Goal: Transaction & Acquisition: Purchase product/service

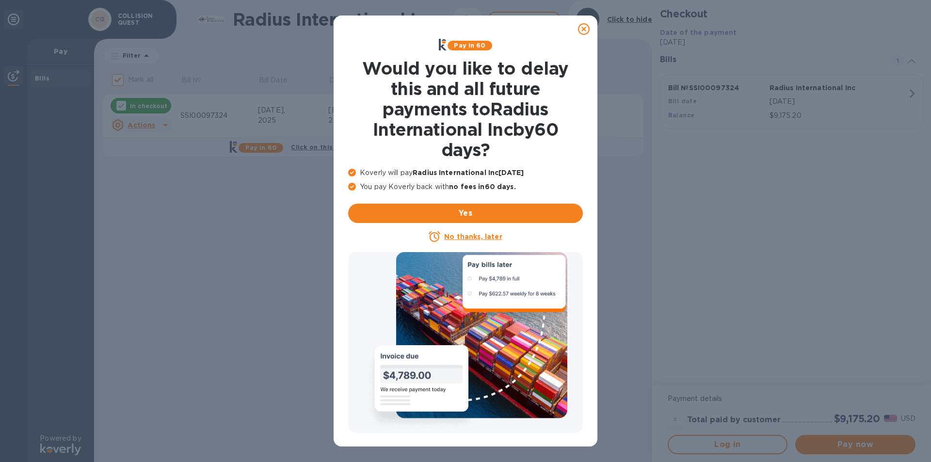
click at [585, 29] on icon at bounding box center [584, 29] width 12 height 12
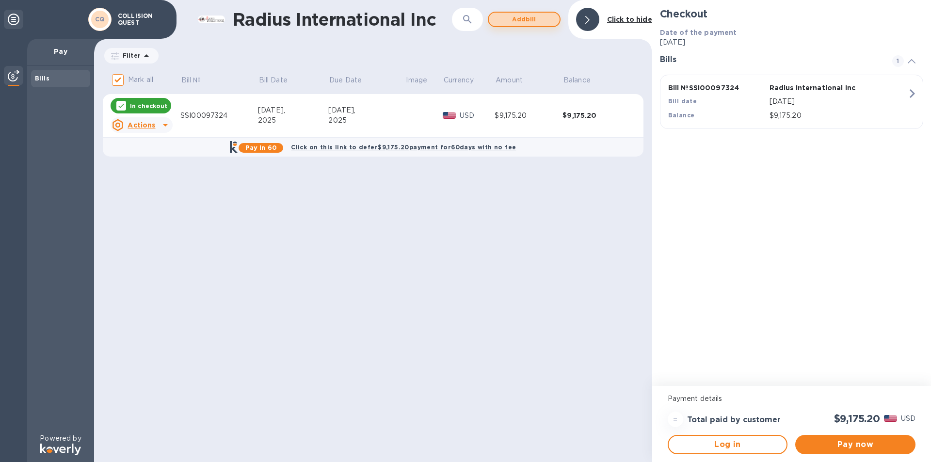
click at [514, 19] on span "Add bill" at bounding box center [524, 20] width 55 height 12
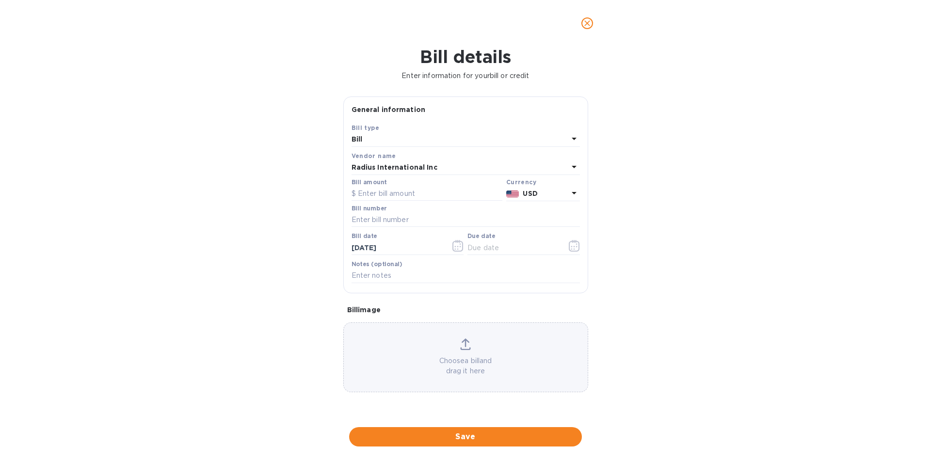
click at [588, 22] on icon "close" at bounding box center [588, 23] width 6 height 6
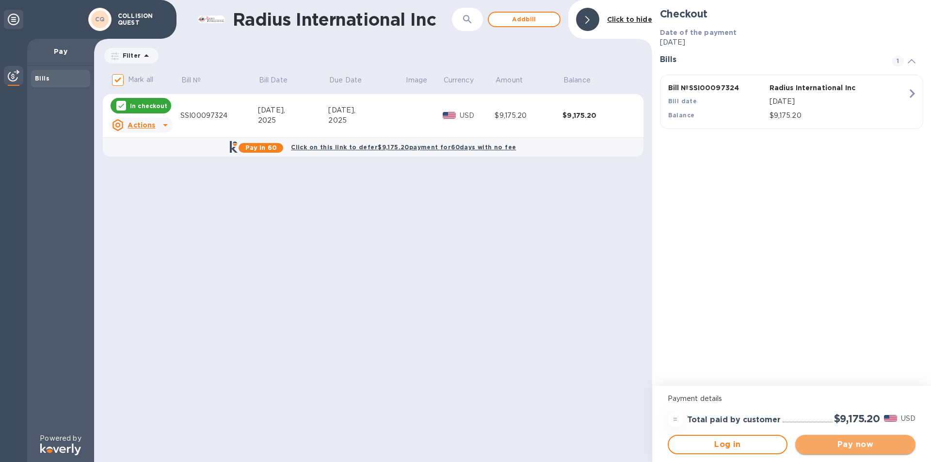
click at [844, 449] on span "Pay now" at bounding box center [855, 445] width 105 height 12
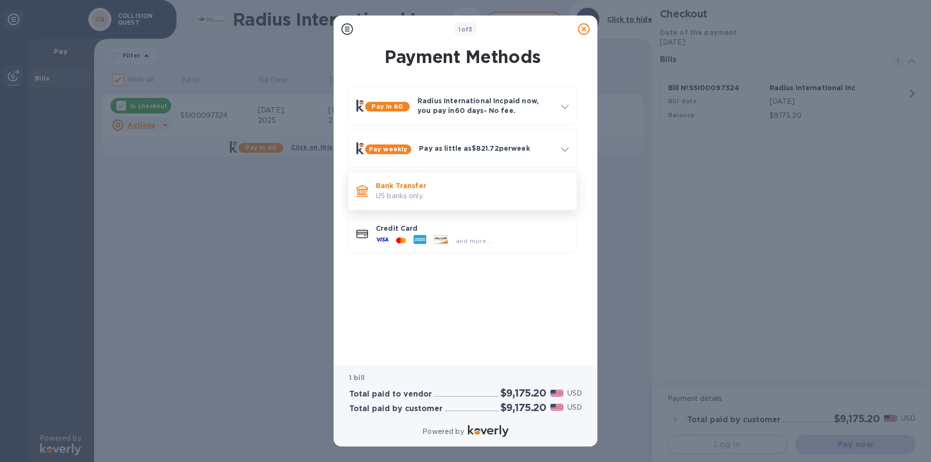
click at [397, 196] on p "US banks only." at bounding box center [472, 196] width 193 height 10
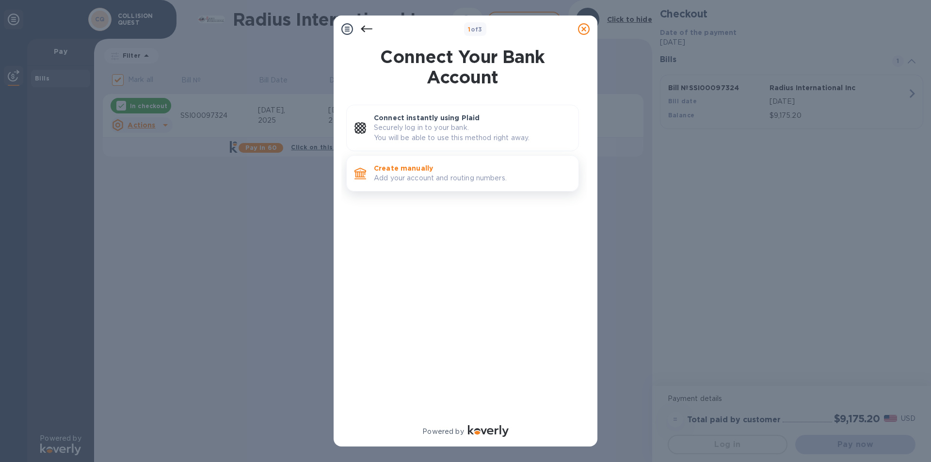
click at [394, 179] on p "Add your account and routing numbers." at bounding box center [472, 178] width 197 height 10
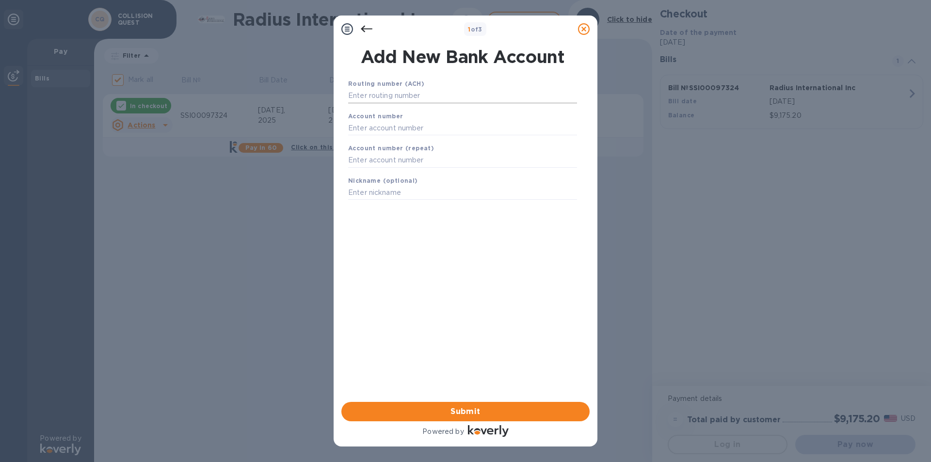
click at [403, 96] on input "text" at bounding box center [462, 96] width 229 height 15
type input "211370642"
click at [375, 142] on input "text" at bounding box center [462, 140] width 229 height 15
type input "901093146"
click at [376, 172] on input "text" at bounding box center [462, 172] width 229 height 15
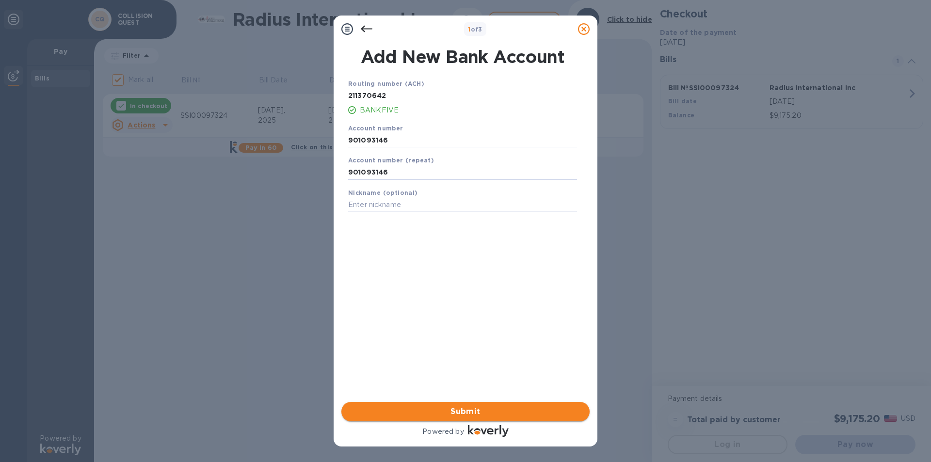
type input "901093146"
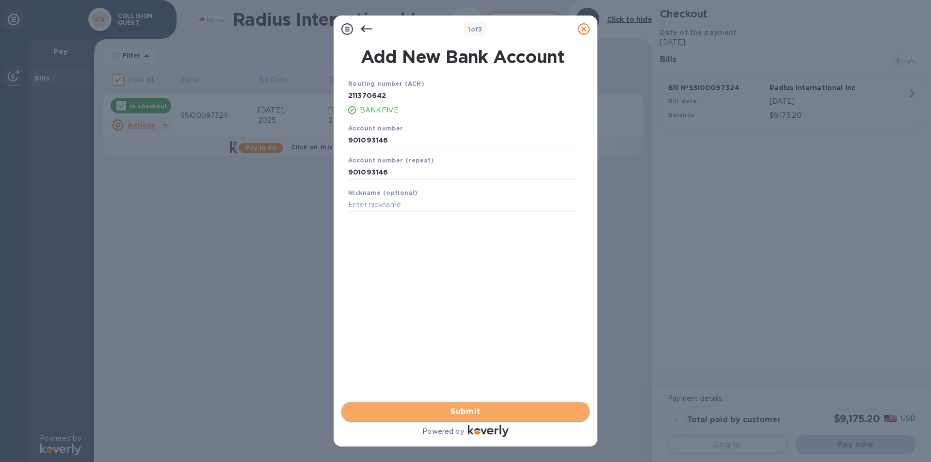
click at [462, 413] on span "Submit" at bounding box center [465, 412] width 233 height 12
